Goal: Task Accomplishment & Management: Use online tool/utility

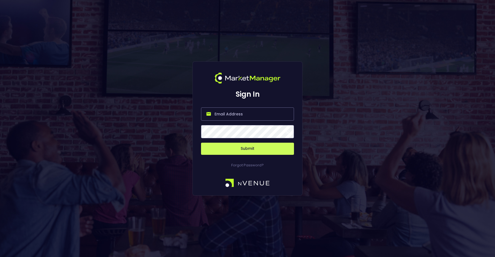
click at [236, 113] on input "email" at bounding box center [247, 113] width 93 height 13
type input "matthew@nvenue.com"
click at [246, 150] on button "Submit" at bounding box center [247, 149] width 93 height 12
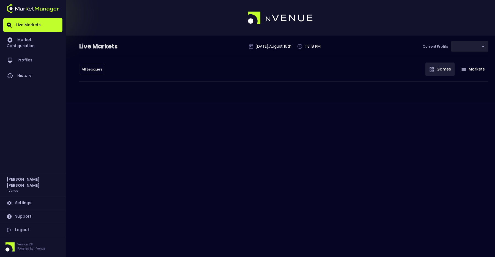
type input "d66ee90f-df8e-430e-a05c-aaf70ad95ad9"
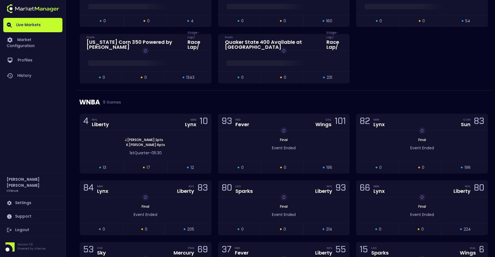
scroll to position [428, 0]
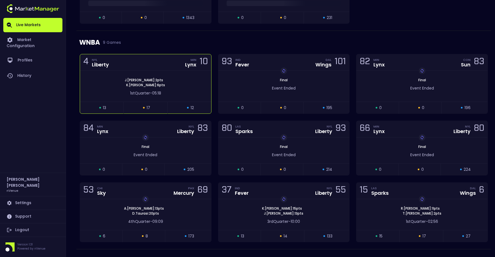
click at [139, 81] on span "J . Jones : 2 pts" at bounding box center [144, 80] width 42 height 5
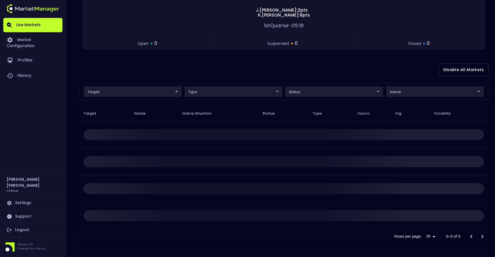
scroll to position [0, 0]
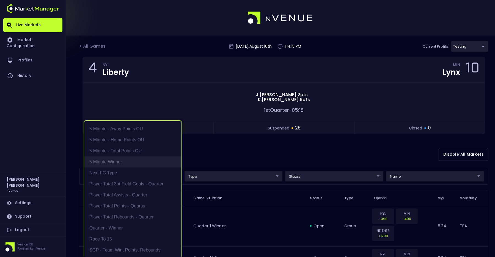
click at [140, 161] on li "5 Minute Winner" at bounding box center [133, 161] width 98 height 11
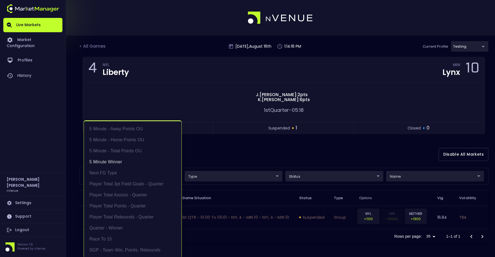
scroll to position [1, 0]
click at [233, 153] on div at bounding box center [247, 128] width 495 height 257
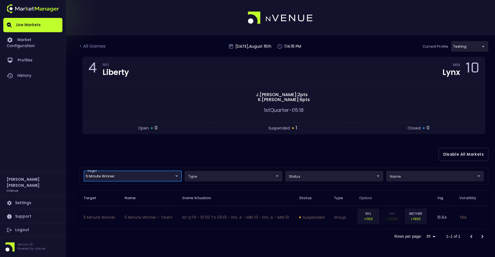
scroll to position [0, 0]
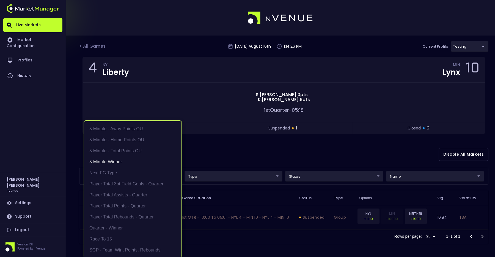
click at [144, 174] on body "Live Markets Market Configuration Profiles History Matthew Fishman nVenue Setti…" at bounding box center [247, 128] width 495 height 257
click at [124, 227] on li "Quarter - Winner" at bounding box center [133, 226] width 98 height 11
type input "5 Minute Winner,Quarter - Winner"
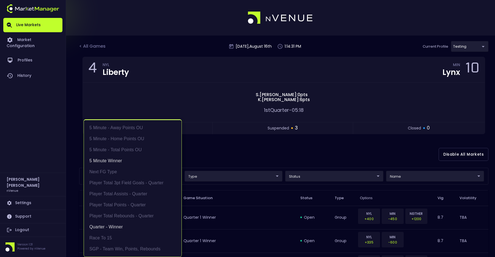
click at [271, 151] on div at bounding box center [247, 128] width 495 height 257
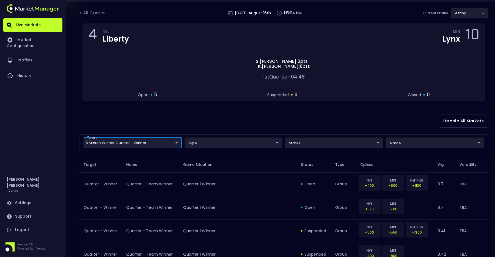
scroll to position [94, 0]
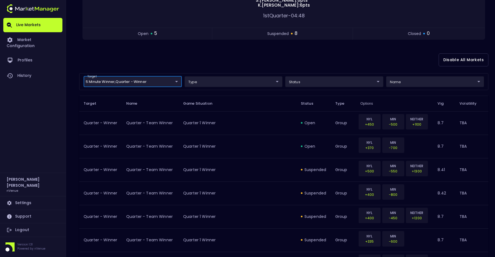
click at [338, 81] on body "Live Markets Market Configuration Profiles History Matthew Fishman nVenue Setti…" at bounding box center [247, 198] width 495 height 584
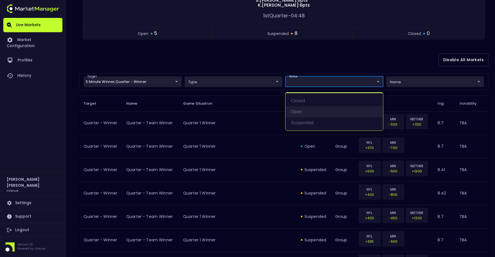
click at [301, 112] on li "open" at bounding box center [335, 111] width 98 height 11
type input "open"
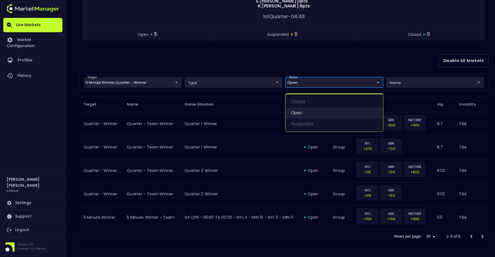
scroll to position [93, 0]
click at [302, 63] on div at bounding box center [247, 128] width 495 height 257
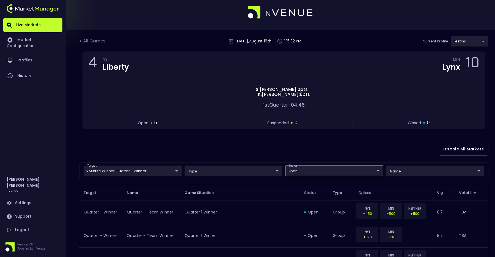
scroll to position [0, 0]
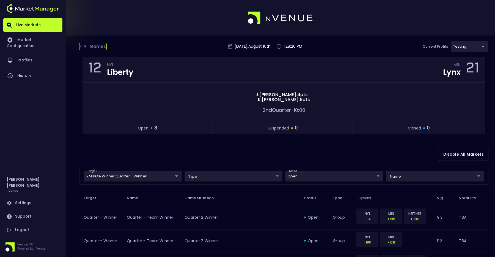
click at [95, 45] on div "< All Games" at bounding box center [93, 46] width 28 height 7
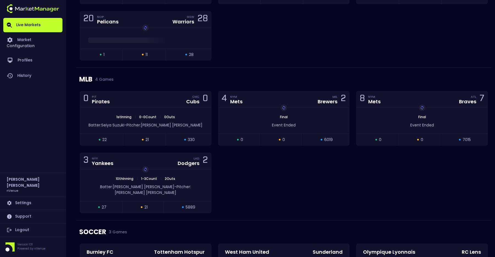
scroll to position [755, 0]
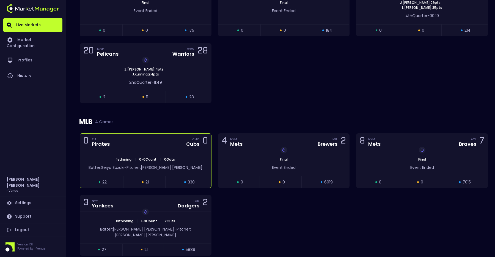
click at [154, 154] on div "1st Inning | 0 - 0 Count | 0 Outs Batter: Seiya Suzuki - Pitcher: Mike Burrows" at bounding box center [145, 163] width 131 height 26
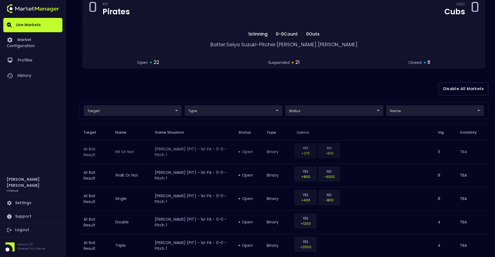
scroll to position [32, 0]
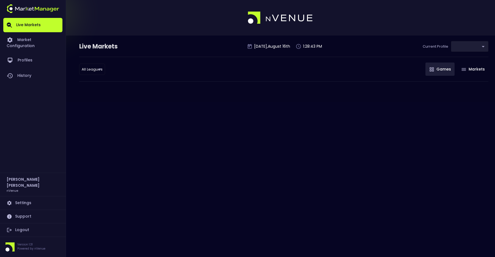
type input "d66ee90f-df8e-430e-a05c-aaf70ad95ad9"
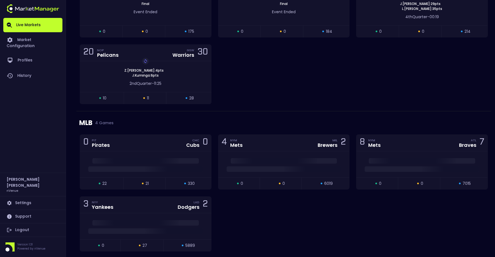
scroll to position [766, 0]
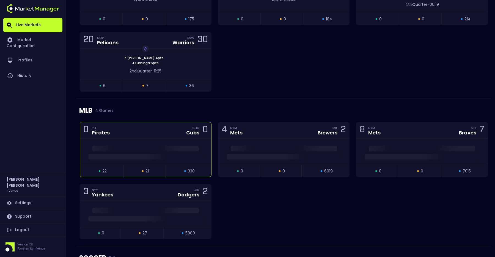
click at [120, 161] on div at bounding box center [145, 152] width 131 height 26
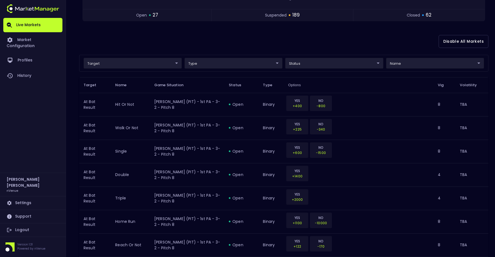
scroll to position [0, 0]
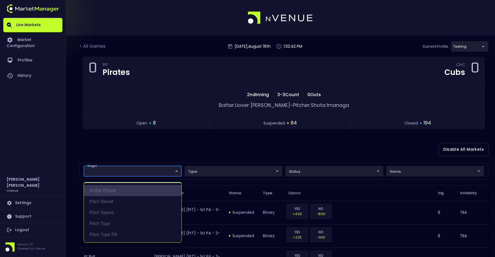
click at [108, 195] on li "At Bat Result" at bounding box center [133, 190] width 98 height 11
type input "At Bat Result"
click at [146, 156] on div at bounding box center [247, 128] width 495 height 257
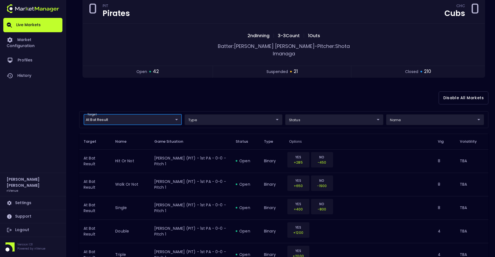
scroll to position [78, 0]
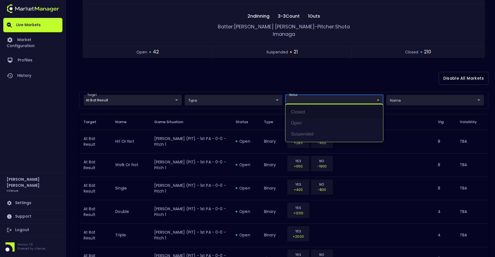
click at [409, 89] on div at bounding box center [247, 128] width 495 height 257
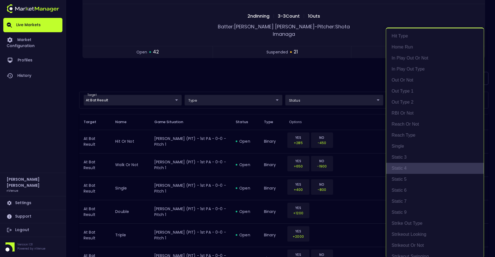
click at [407, 171] on li "Static 4" at bounding box center [435, 168] width 98 height 11
type input "Static 4"
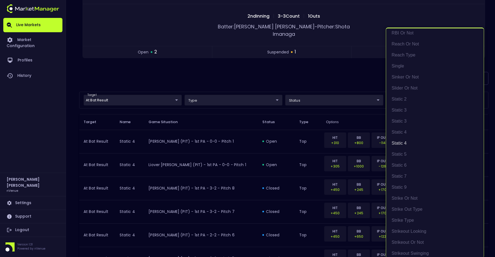
click at [324, 70] on div at bounding box center [247, 128] width 495 height 257
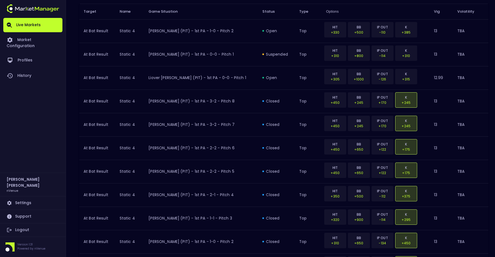
scroll to position [299, 0]
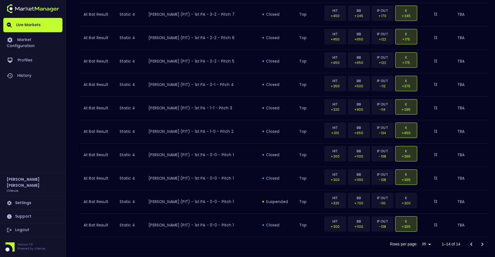
click at [481, 239] on div at bounding box center [477, 244] width 22 height 11
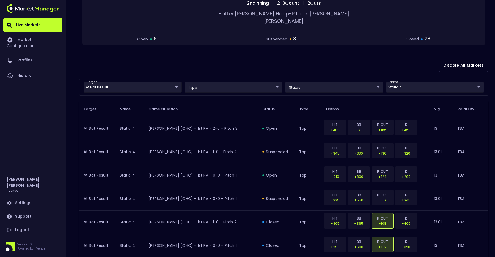
scroll to position [102, 0]
